Goal: Find specific page/section: Locate a particular part of the current website

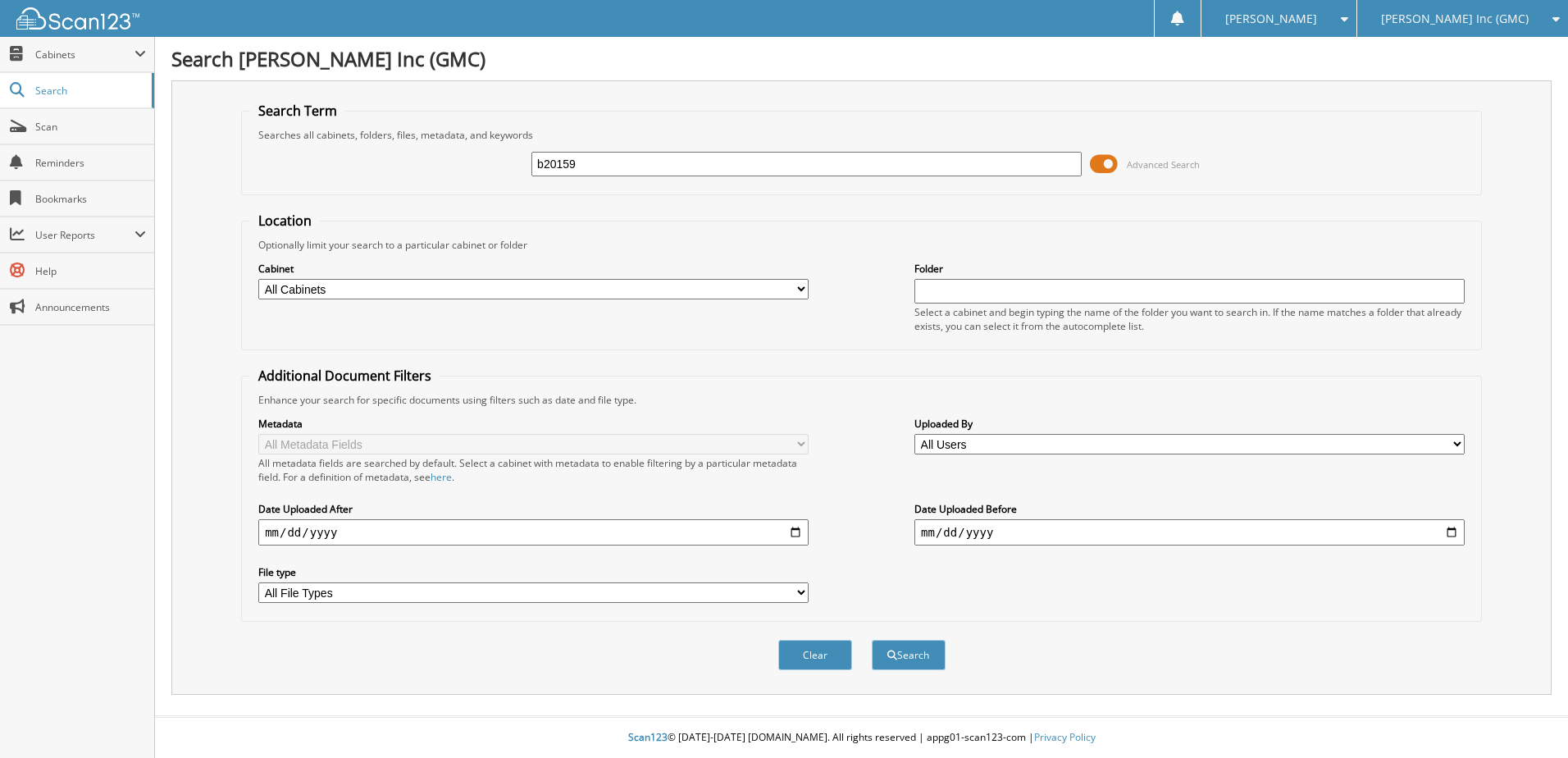
type input "b20159"
click at [872, 640] on button "Search" at bounding box center [909, 655] width 74 height 30
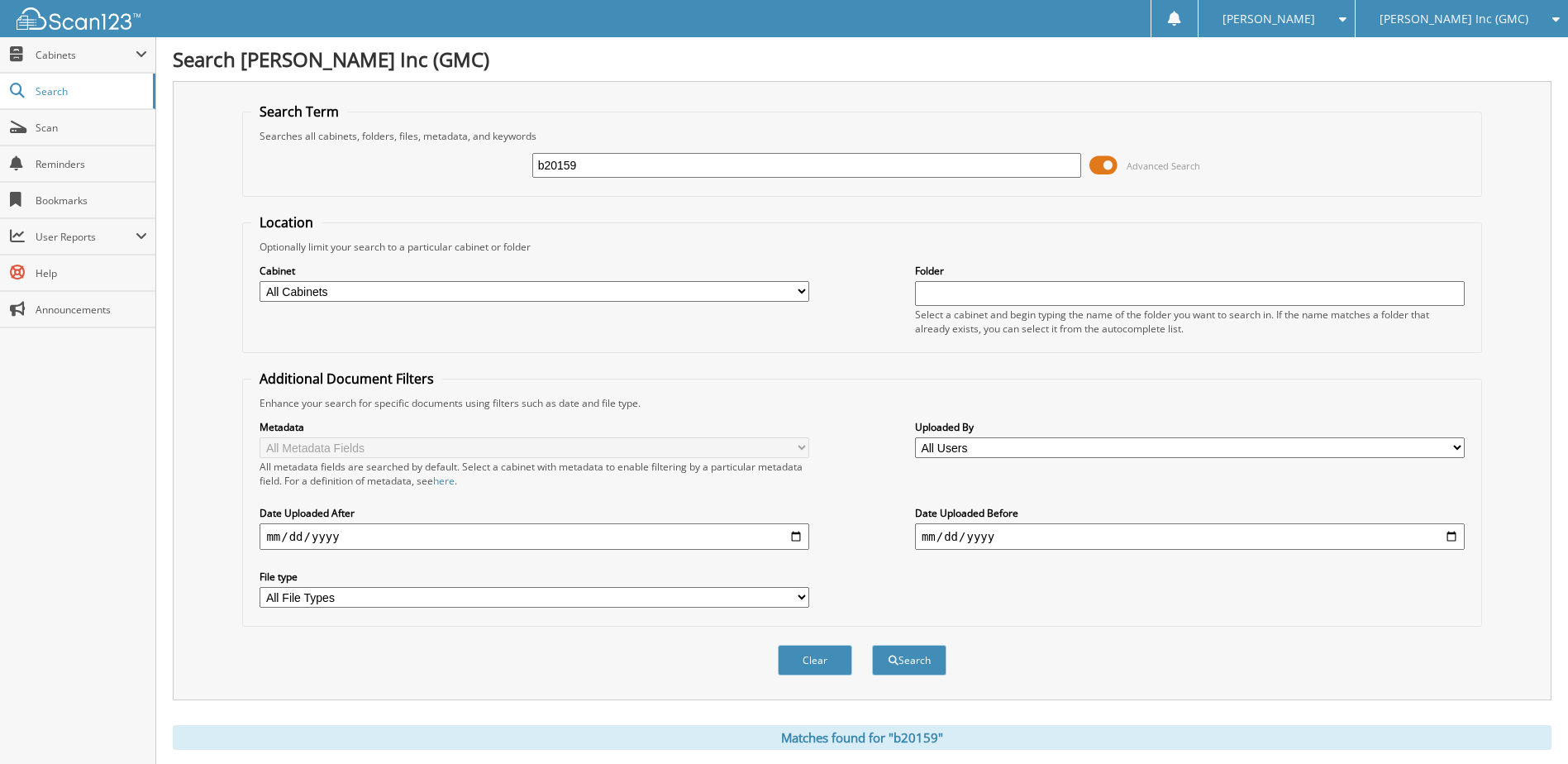
click at [697, 168] on input "b20159" at bounding box center [807, 166] width 550 height 25
type input "b"
